Goal: Navigation & Orientation: Find specific page/section

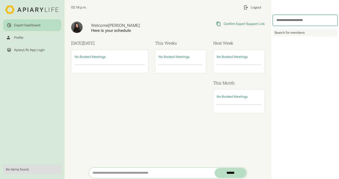
click at [176, 141] on div "Welcome [PERSON_NAME] Here is your schedule Copied Link to Clipboard Confirm Ex…" at bounding box center [167, 91] width 206 height 153
